Goal: Task Accomplishment & Management: Use online tool/utility

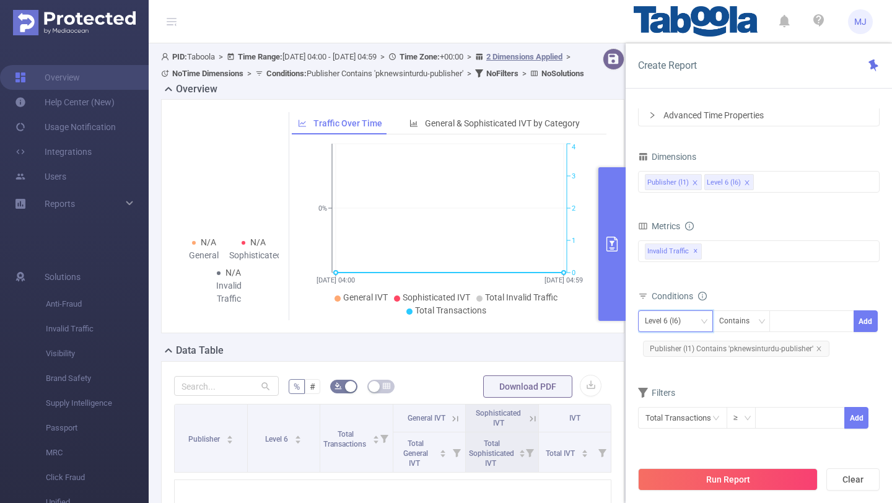
click at [683, 319] on div "Level 6 (l6)" at bounding box center [667, 321] width 45 height 20
click at [669, 346] on li "Publisher (l1)" at bounding box center [675, 347] width 75 height 20
click at [804, 329] on div at bounding box center [811, 321] width 71 height 20
paste input "newstech-everydaynews"
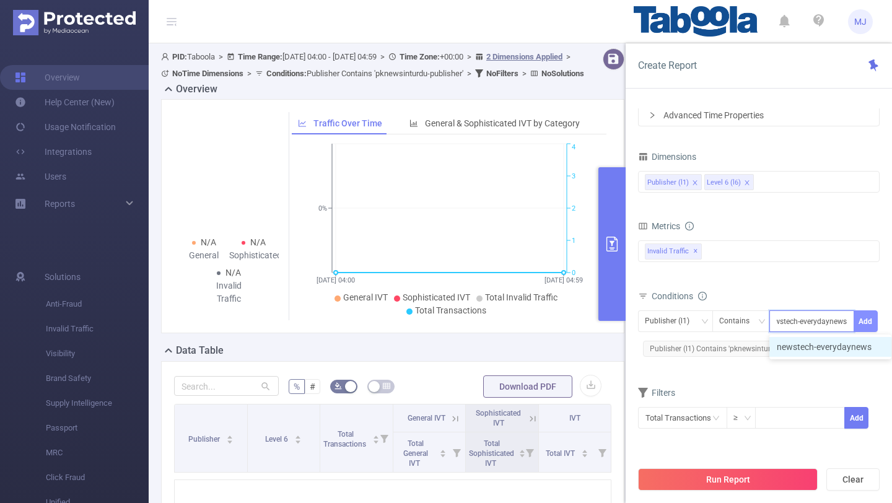
type input "newstech-everydaynews"
click at [864, 328] on button "Add" at bounding box center [865, 321] width 24 height 22
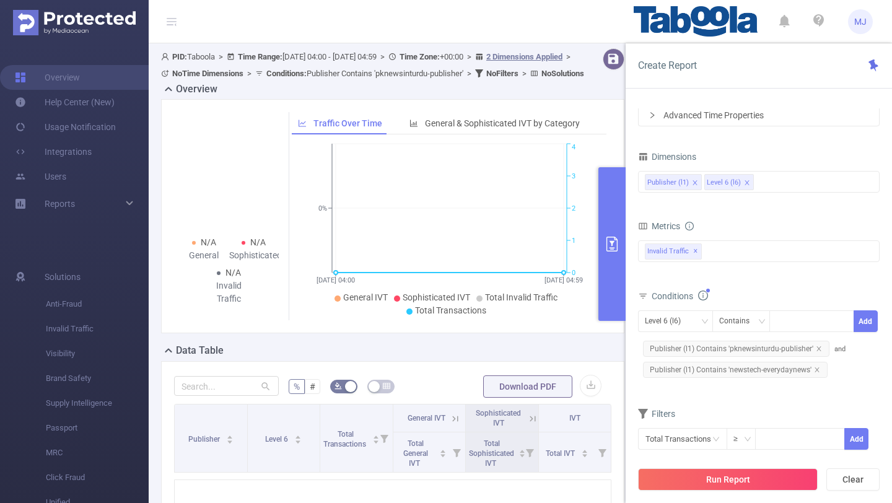
click at [863, 13] on span "MJ" at bounding box center [860, 21] width 12 height 25
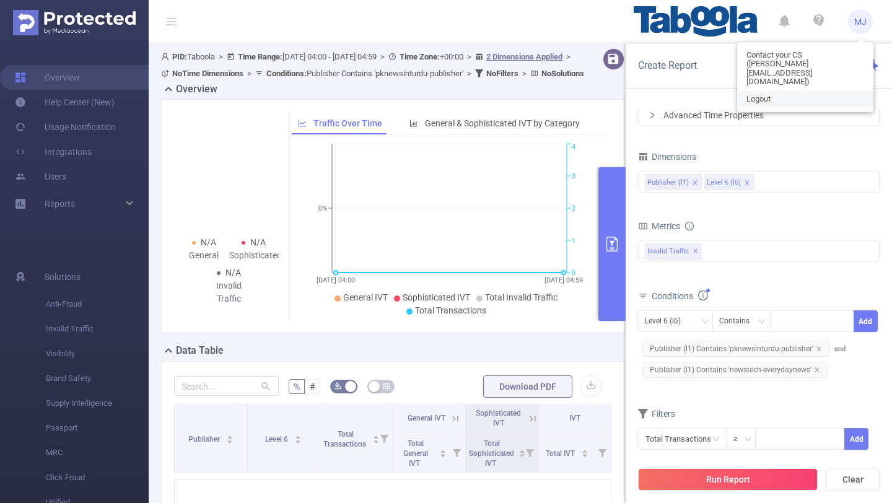
click at [775, 90] on link "Logout" at bounding box center [805, 98] width 136 height 17
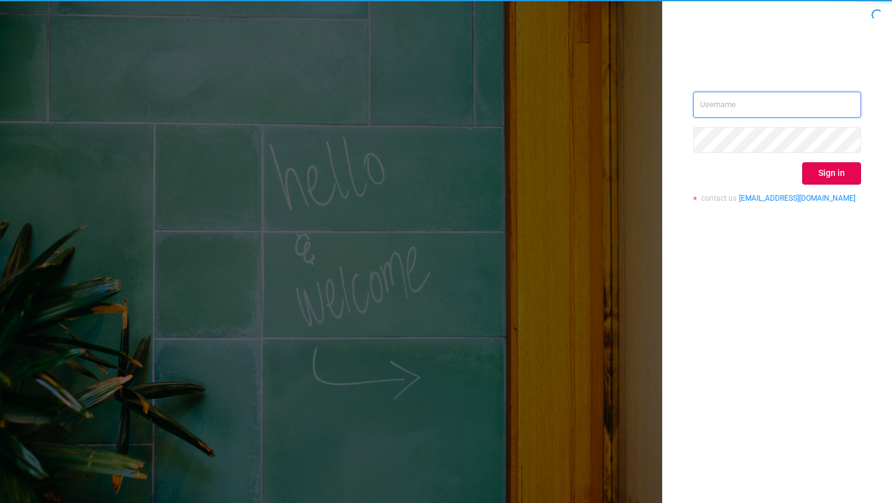
type input "[EMAIL_ADDRESS][DOMAIN_NAME]"
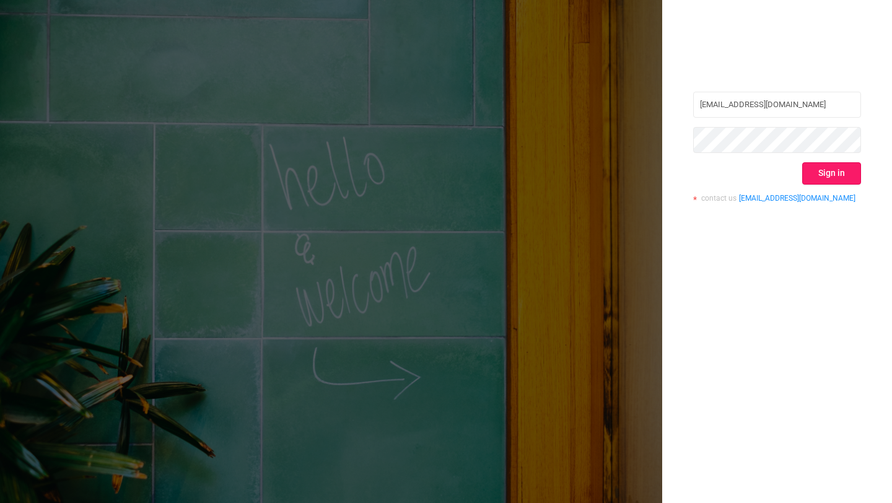
click at [839, 178] on button "Sign in" at bounding box center [831, 173] width 59 height 22
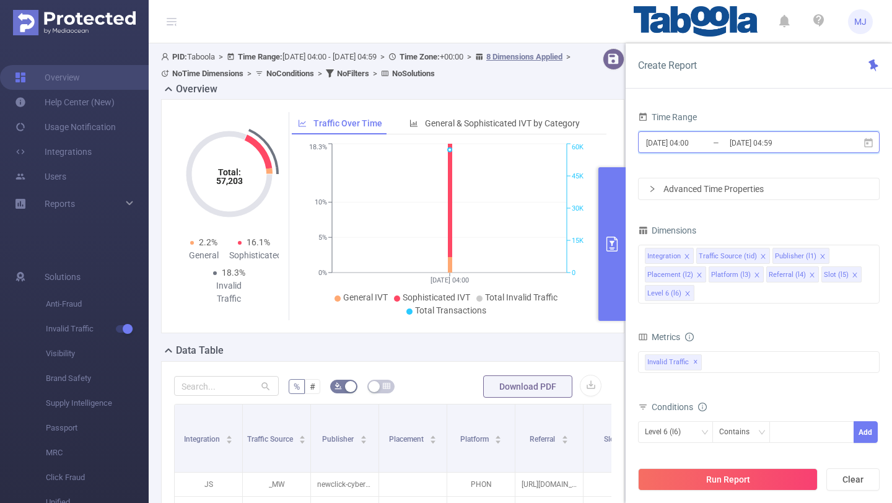
click at [830, 142] on span "[DATE] 04:00 _ [DATE] 04:59" at bounding box center [758, 142] width 241 height 22
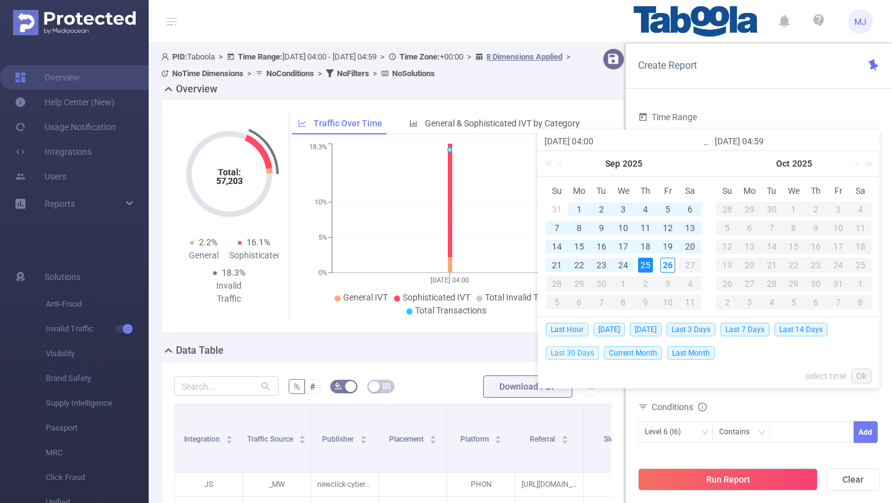
click at [575, 356] on span "Last 30 Days" at bounding box center [571, 353] width 53 height 14
type input "[DATE] 00:00"
type input "[DATE] 23:59"
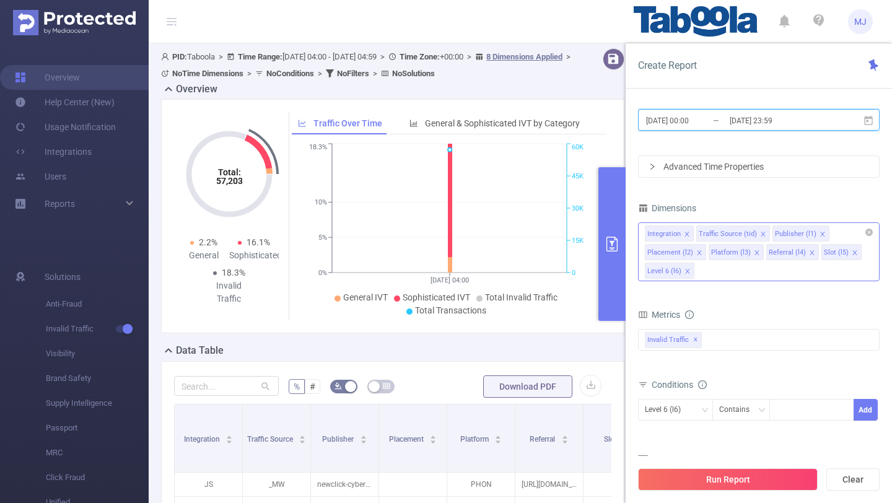
click at [684, 232] on icon "icon: close" at bounding box center [686, 234] width 4 height 4
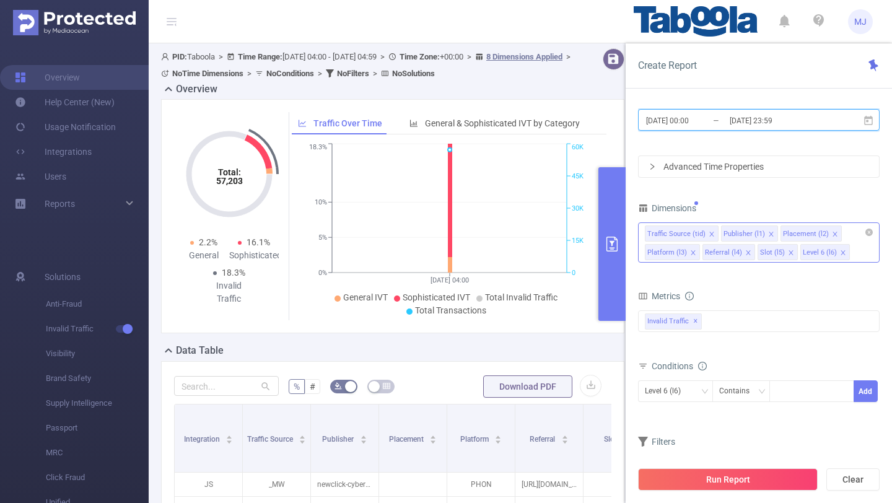
click at [708, 233] on icon "icon: close" at bounding box center [711, 234] width 6 height 6
click at [758, 232] on icon "icon: close" at bounding box center [758, 234] width 6 height 6
click at [750, 234] on icon "icon: close" at bounding box center [752, 234] width 6 height 6
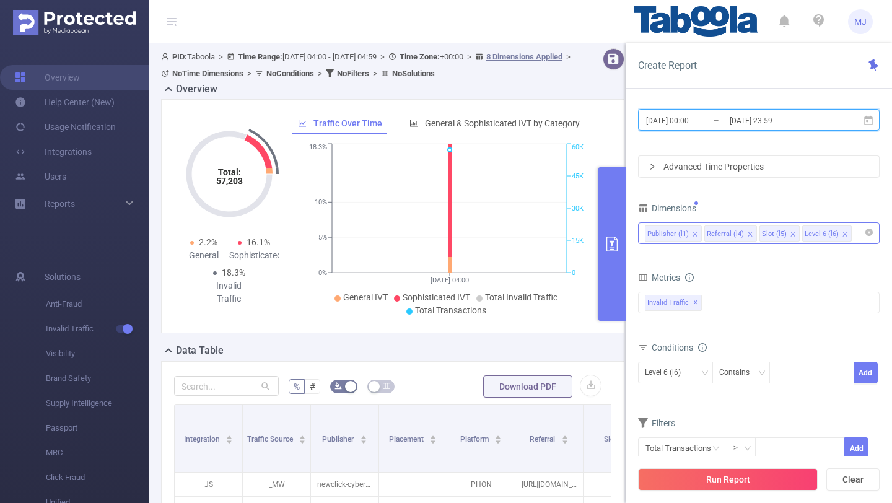
click at [748, 233] on icon "icon: close" at bounding box center [750, 234] width 6 height 6
click at [736, 233] on icon "icon: close" at bounding box center [737, 234] width 6 height 6
click at [796, 369] on div at bounding box center [811, 372] width 71 height 20
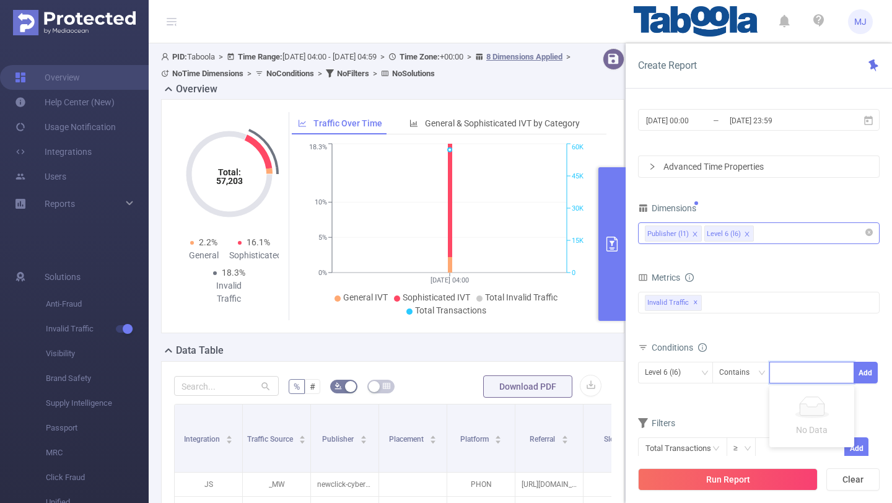
paste input "newstech-everydaynews"
type input "newstech-everydaynews"
click at [704, 374] on icon "icon: down" at bounding box center [703, 372] width 7 height 7
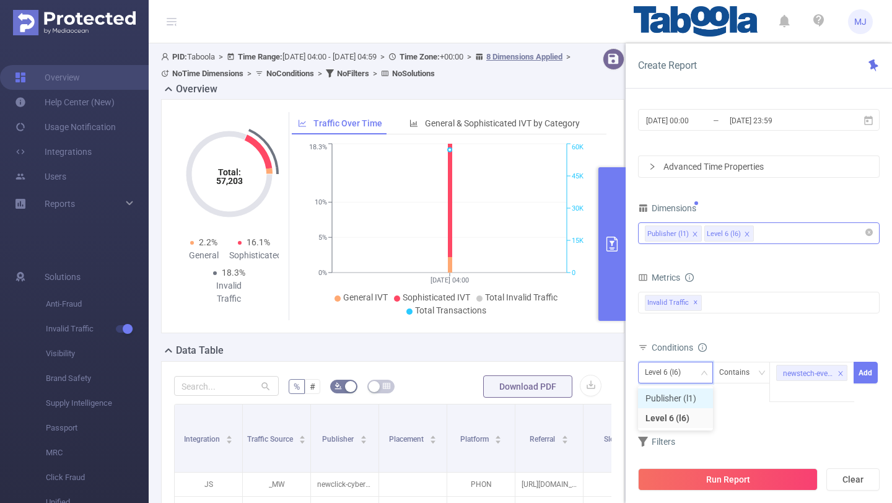
click at [671, 399] on li "Publisher (l1)" at bounding box center [675, 398] width 75 height 20
click at [862, 378] on button "Add" at bounding box center [865, 373] width 24 height 22
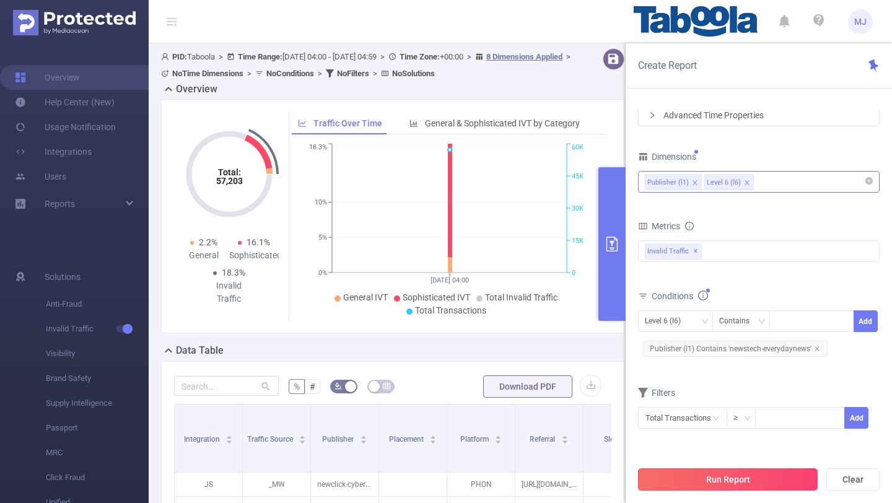
click at [715, 485] on button "Run Report" at bounding box center [728, 479] width 180 height 22
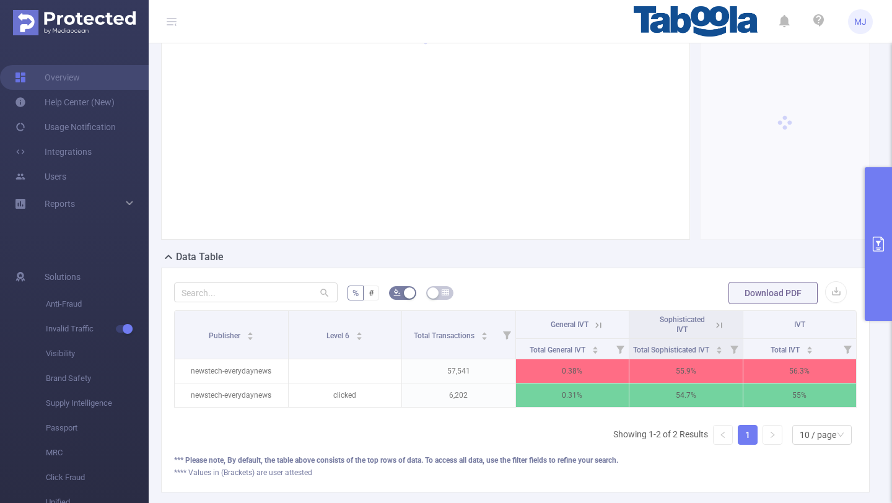
scroll to position [123, 0]
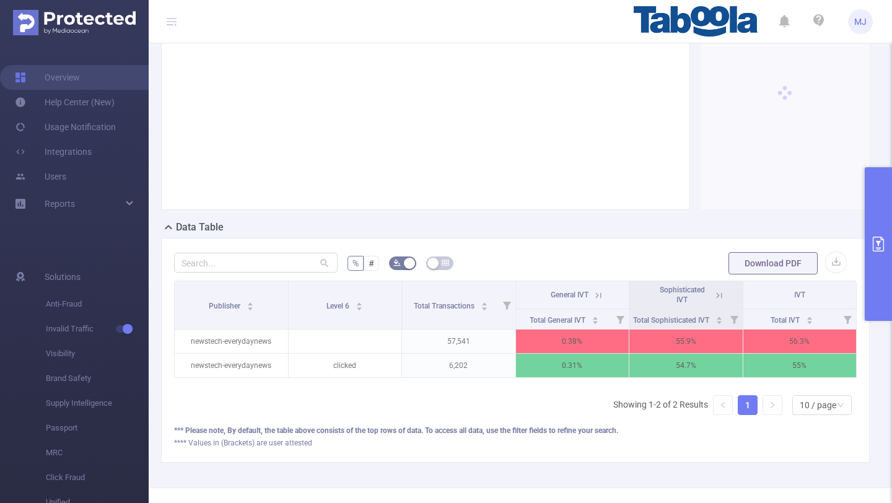
click at [600, 292] on icon at bounding box center [598, 295] width 11 height 11
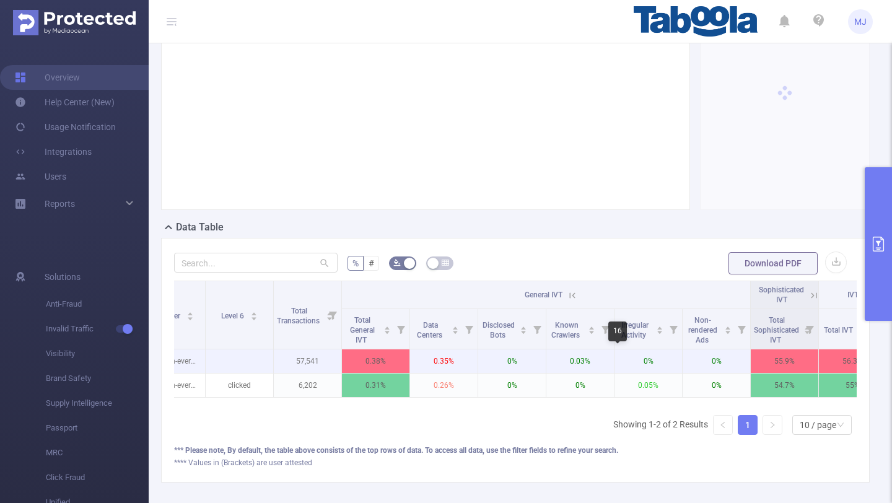
scroll to position [0, 70]
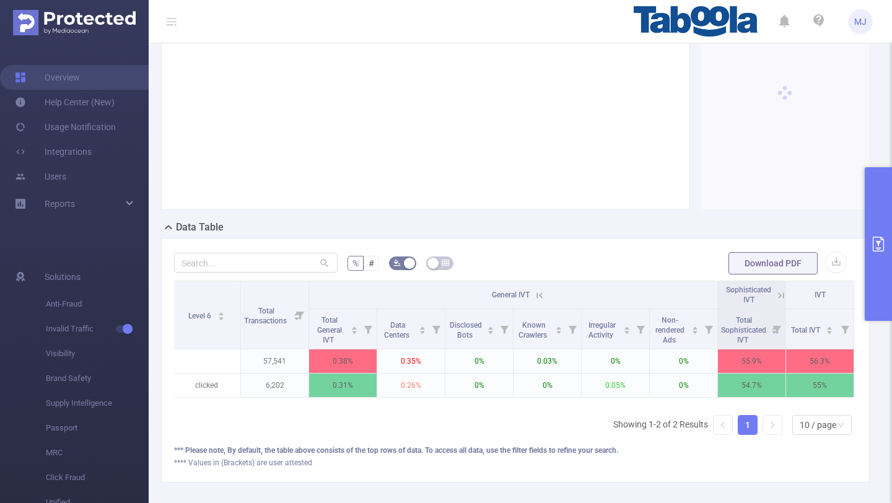
click at [781, 296] on icon at bounding box center [780, 295] width 11 height 11
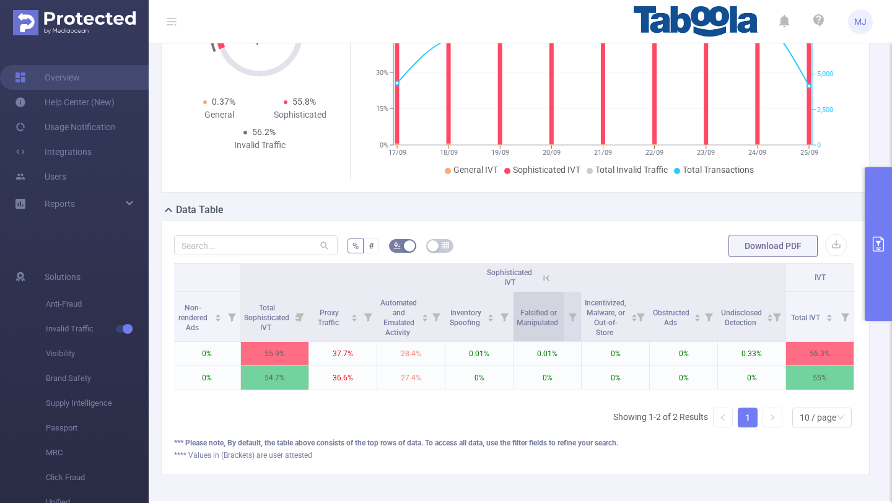
scroll to position [142, 0]
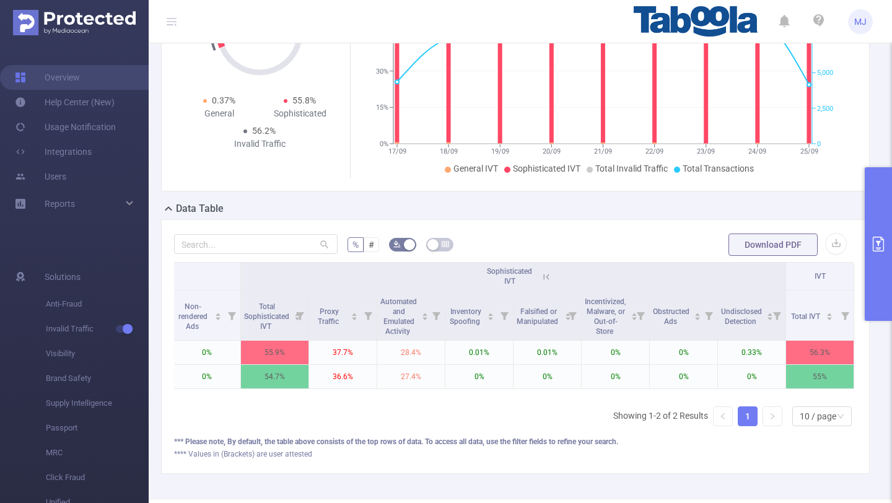
click at [548, 276] on icon at bounding box center [546, 276] width 11 height 11
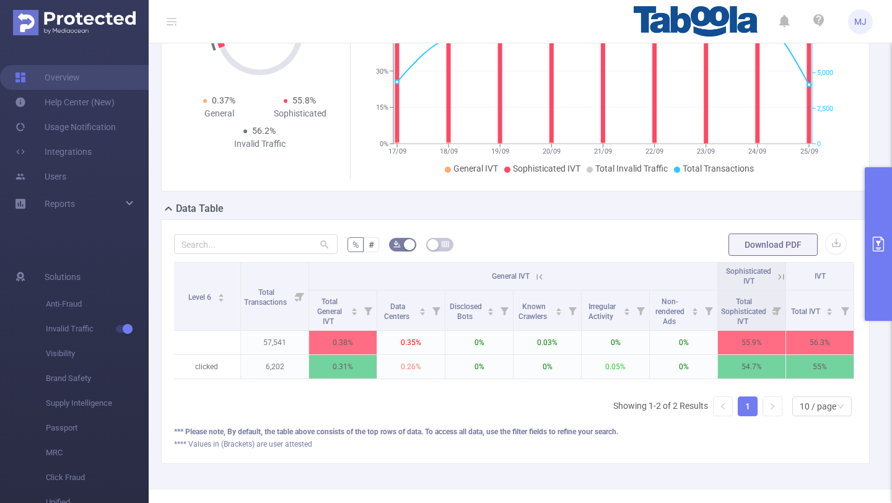
scroll to position [0, 70]
click at [540, 279] on icon at bounding box center [539, 276] width 11 height 11
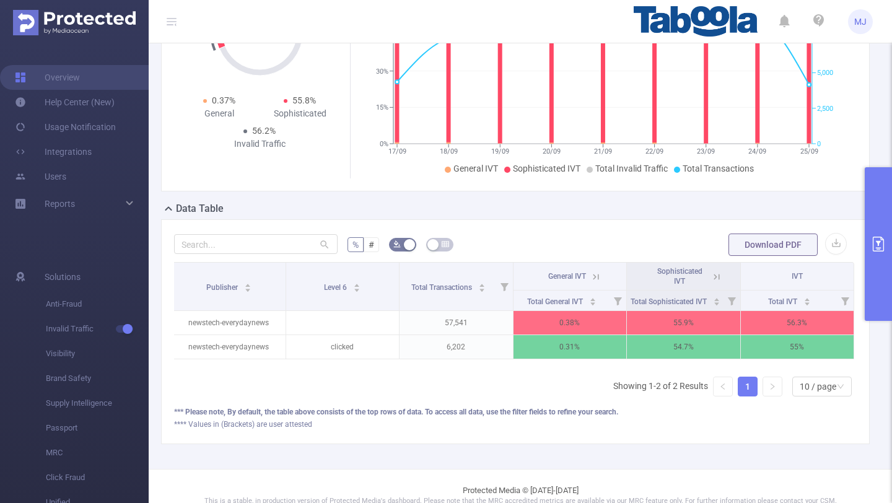
scroll to position [0, 2]
click at [717, 276] on icon at bounding box center [716, 276] width 11 height 11
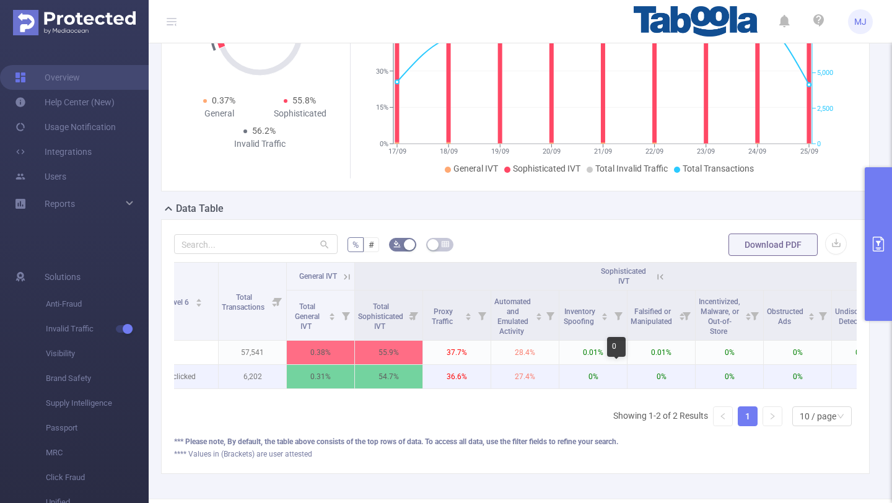
scroll to position [0, 0]
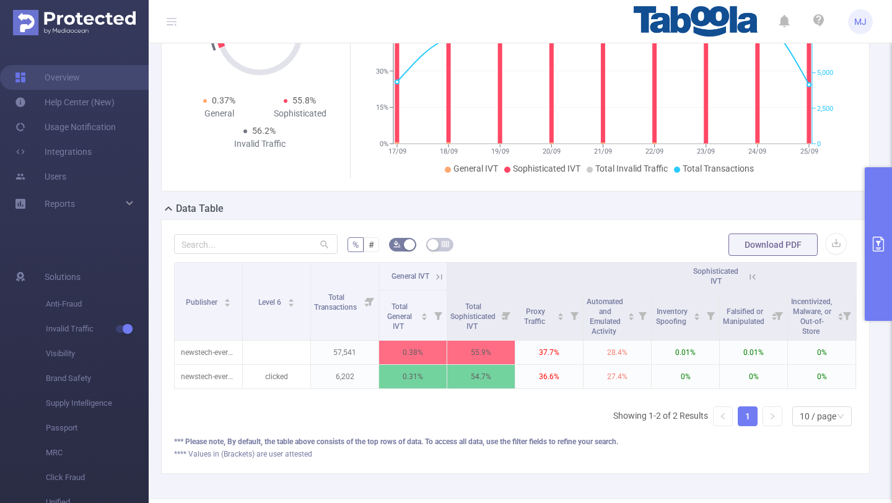
click at [875, 233] on button "primary" at bounding box center [877, 244] width 27 height 154
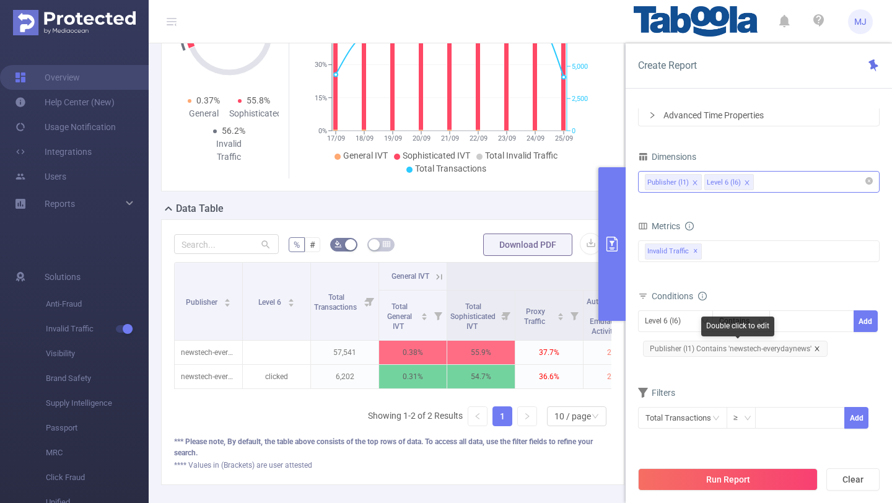
click at [817, 348] on icon "icon: close" at bounding box center [817, 348] width 6 height 6
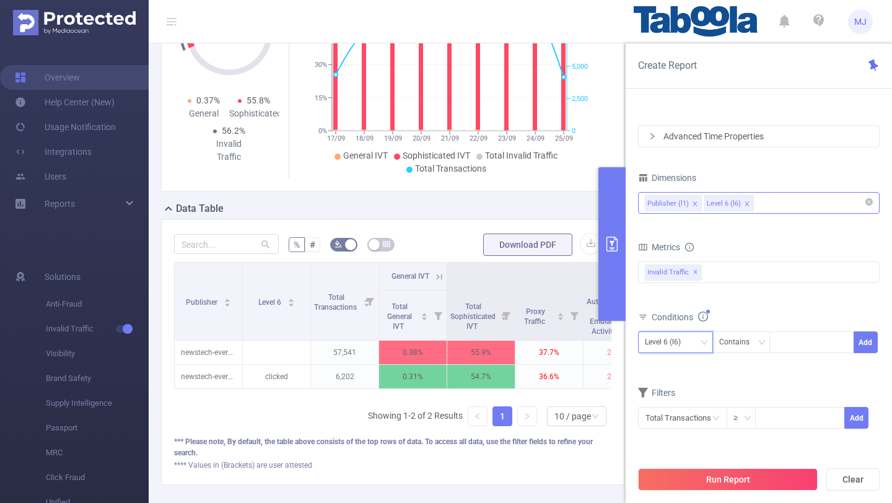
click at [686, 342] on div "Level 6 (l6)" at bounding box center [667, 342] width 45 height 20
click at [693, 370] on li "Publisher (l1)" at bounding box center [675, 368] width 75 height 20
click at [797, 340] on div at bounding box center [811, 342] width 71 height 20
paste input "theranksolutions-natpow"
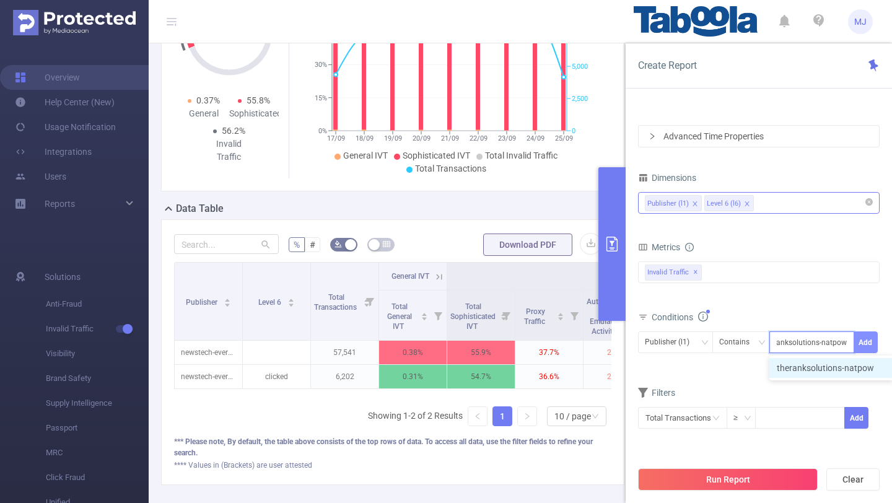
type input "theranksolutions-natpow"
click at [866, 345] on button "Add" at bounding box center [865, 342] width 24 height 22
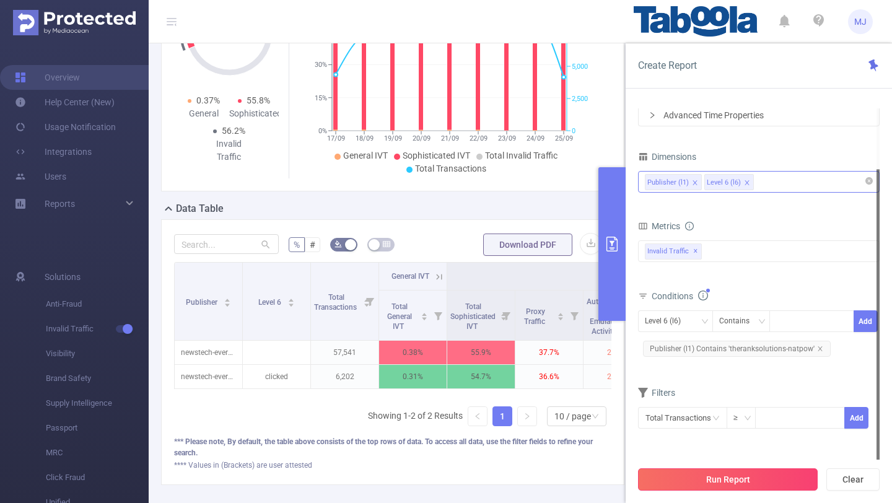
click at [736, 480] on button "Run Report" at bounding box center [728, 479] width 180 height 22
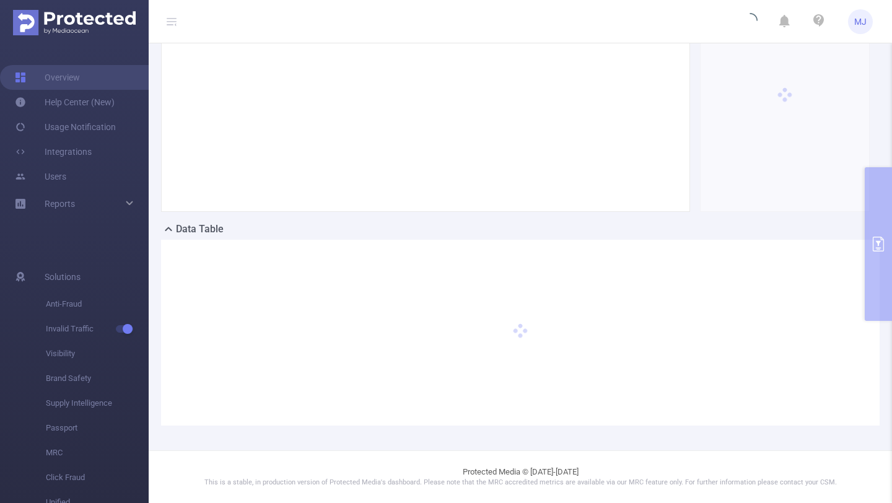
scroll to position [121, 0]
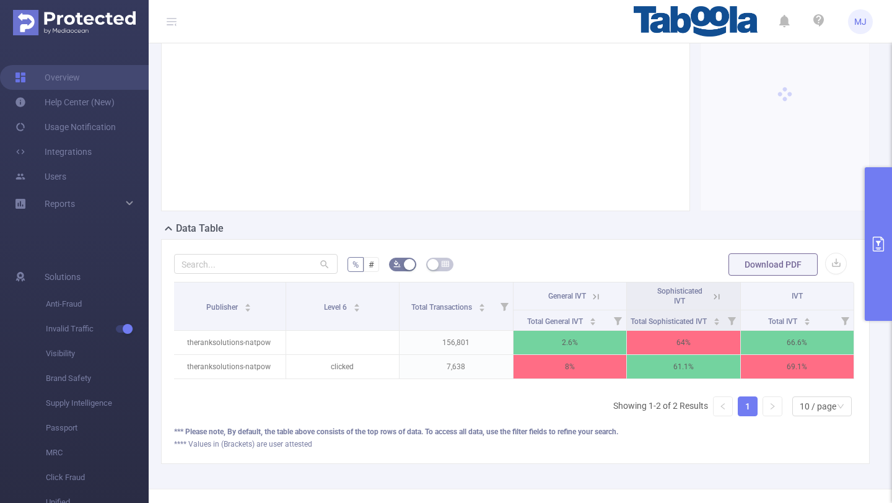
scroll to position [126, 0]
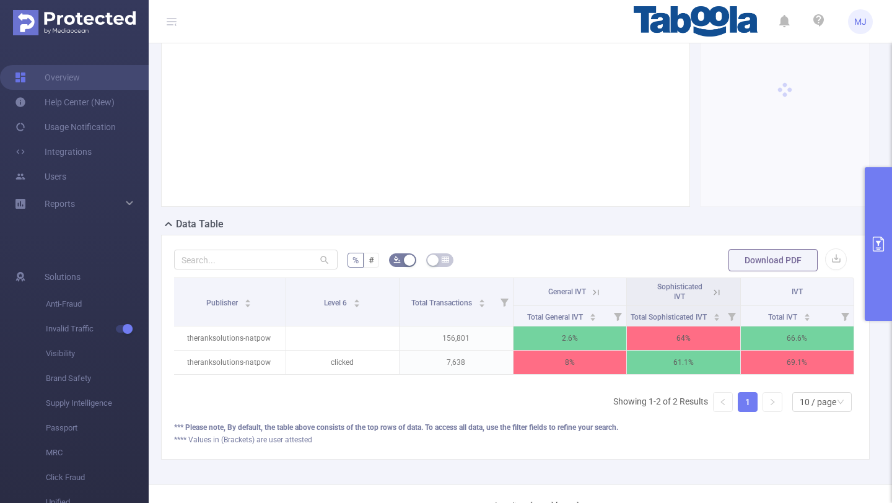
click at [719, 292] on icon at bounding box center [716, 292] width 11 height 11
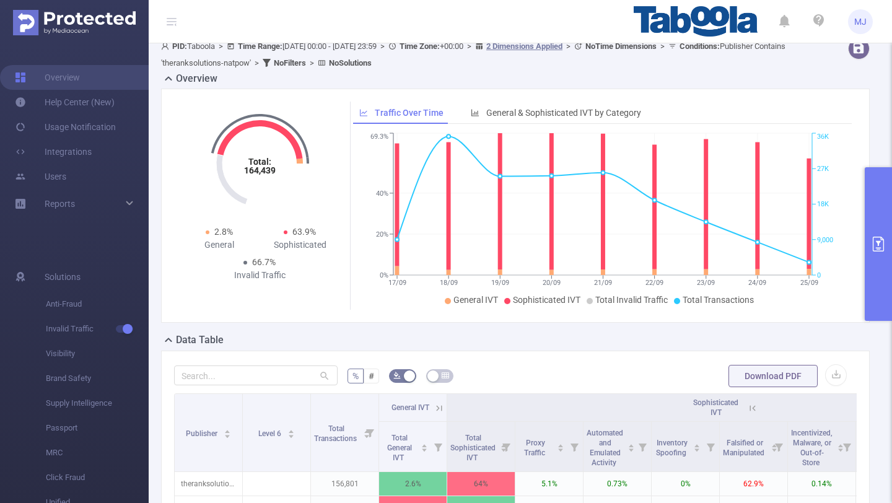
scroll to position [0, 0]
